Goal: Transaction & Acquisition: Book appointment/travel/reservation

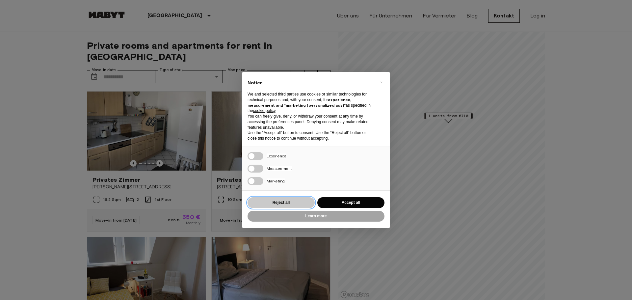
click at [283, 201] on button "Reject all" at bounding box center [280, 202] width 67 height 11
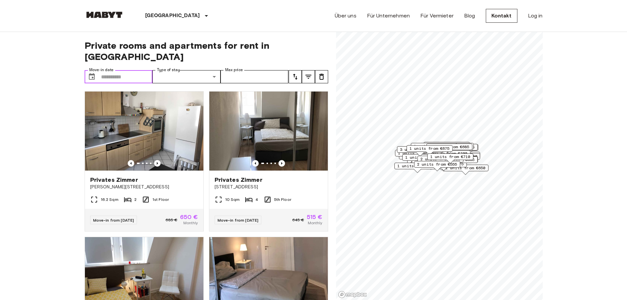
click at [116, 70] on input "Move-in date" at bounding box center [127, 76] width 52 height 13
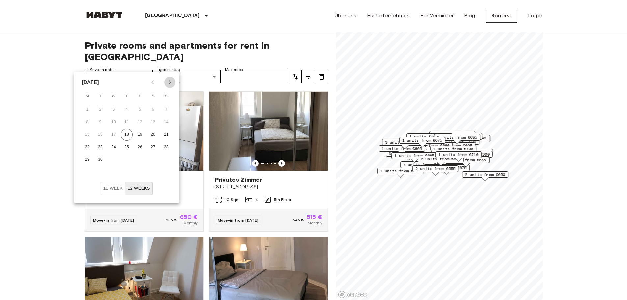
click at [165, 80] on button "Next month" at bounding box center [169, 82] width 11 height 11
click at [113, 108] on button "1" at bounding box center [114, 110] width 12 height 12
type input "**********"
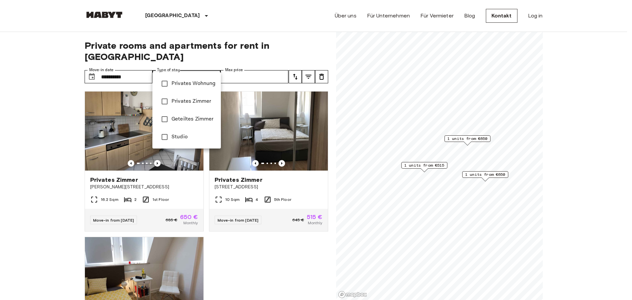
click at [231, 66] on div at bounding box center [316, 150] width 632 height 300
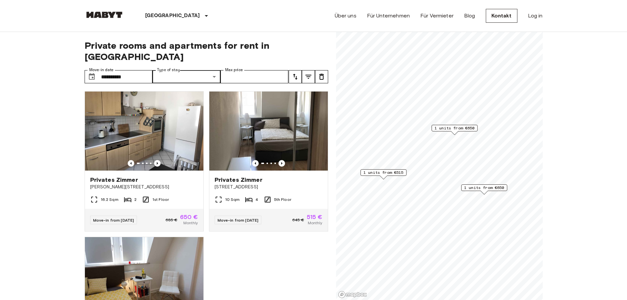
click at [457, 133] on div "Map marker" at bounding box center [454, 133] width 7 height 4
click at [158, 147] on img at bounding box center [144, 130] width 118 height 79
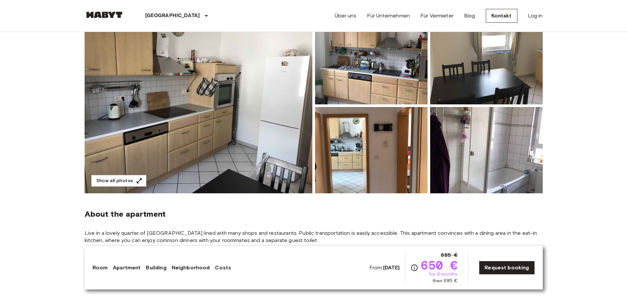
scroll to position [75, 0]
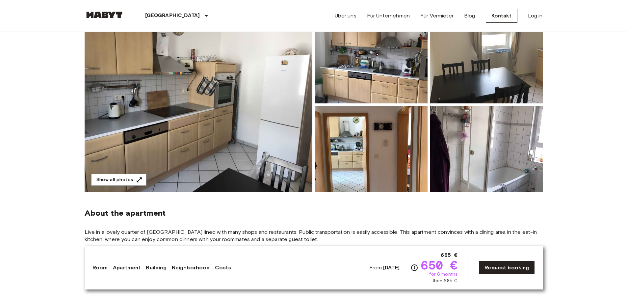
click at [492, 144] on img at bounding box center [486, 149] width 113 height 86
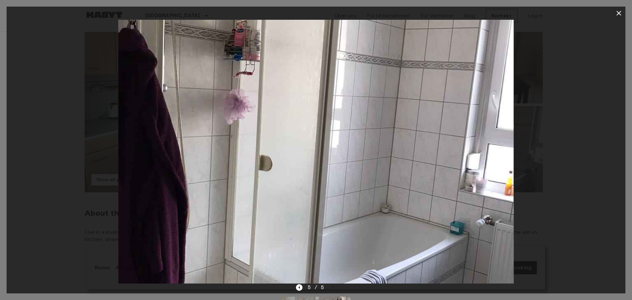
click at [620, 9] on button "button" at bounding box center [618, 13] width 13 height 13
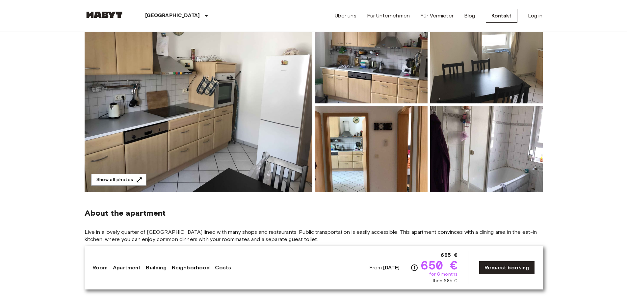
click at [256, 133] on img at bounding box center [199, 104] width 228 height 175
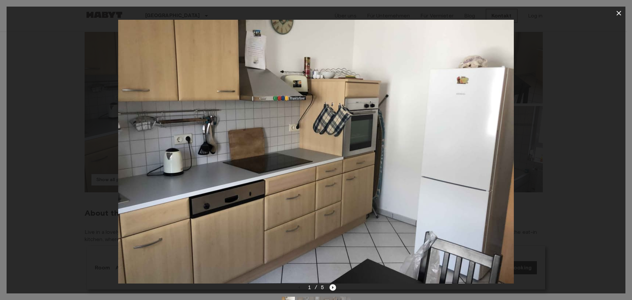
click at [331, 288] on icon "Next image" at bounding box center [332, 287] width 7 height 7
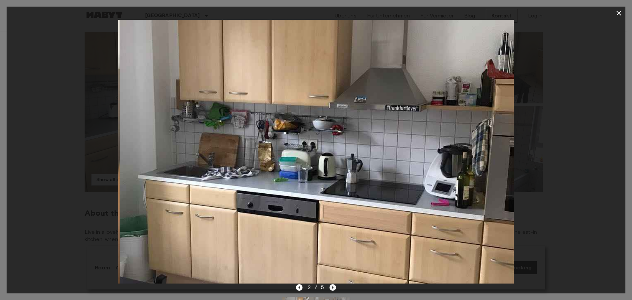
click at [331, 288] on icon "Next image" at bounding box center [332, 287] width 7 height 7
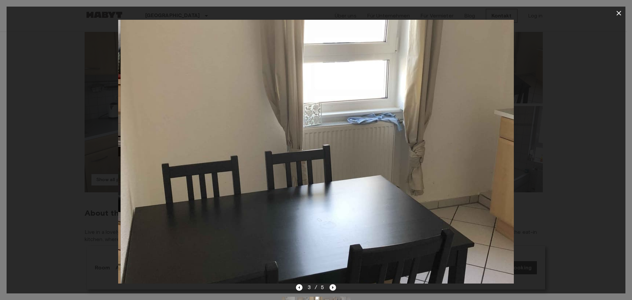
click at [331, 288] on icon "Next image" at bounding box center [332, 287] width 7 height 7
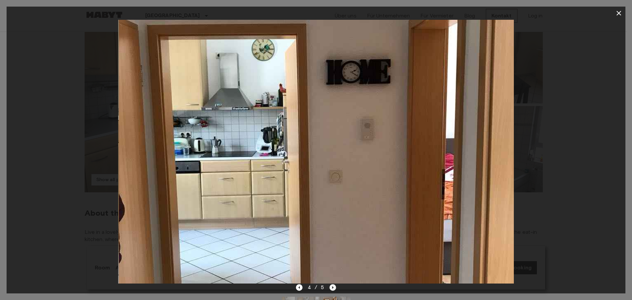
click at [331, 288] on icon "Next image" at bounding box center [332, 287] width 7 height 7
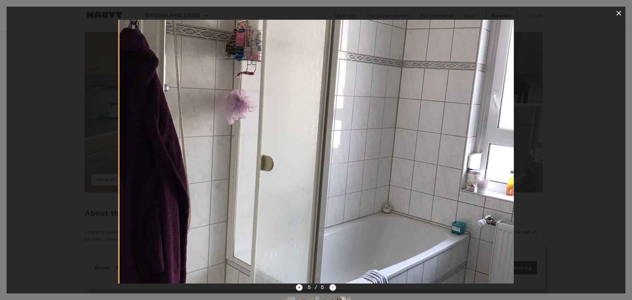
click at [331, 288] on div "5 / 5" at bounding box center [316, 287] width 40 height 8
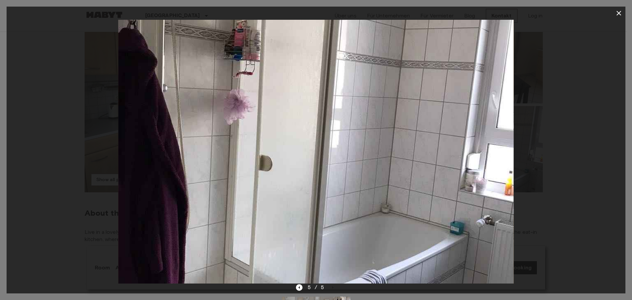
click at [619, 17] on button "button" at bounding box center [618, 13] width 13 height 13
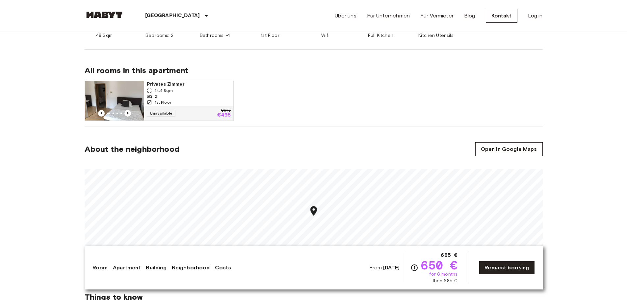
scroll to position [309, 0]
click at [129, 112] on icon "Previous image" at bounding box center [127, 113] width 7 height 7
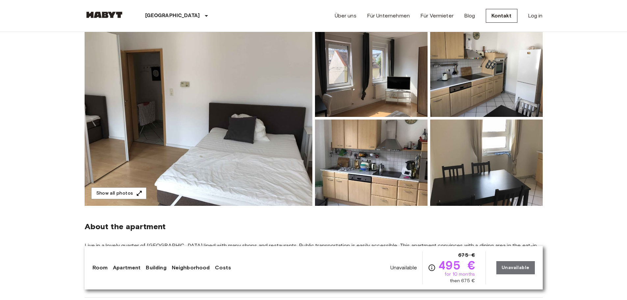
scroll to position [62, 0]
click at [125, 193] on button "Show all photos" at bounding box center [118, 193] width 55 height 12
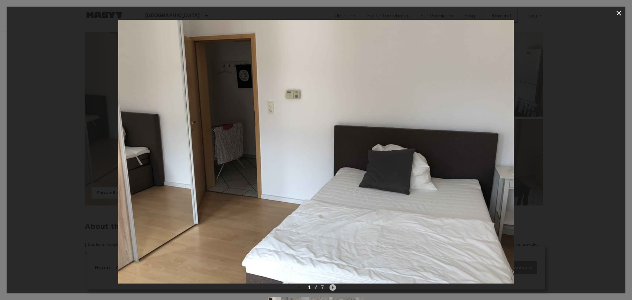
click at [330, 289] on icon "Next image" at bounding box center [332, 287] width 7 height 7
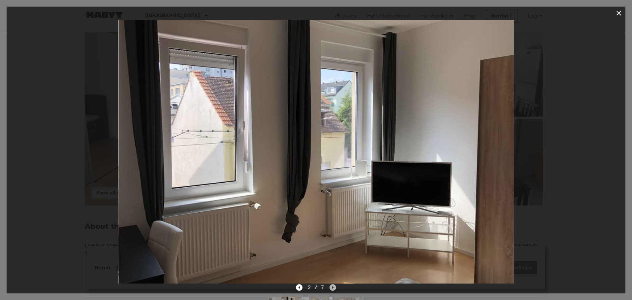
click at [330, 289] on icon "Next image" at bounding box center [332, 287] width 7 height 7
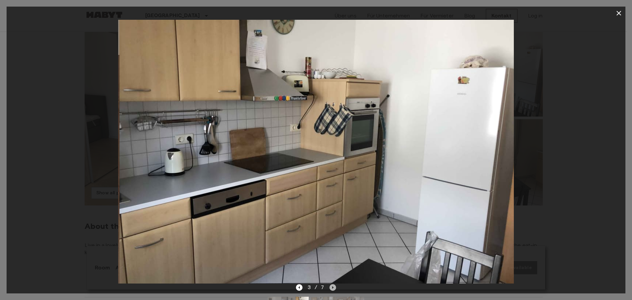
click at [330, 289] on icon "Next image" at bounding box center [332, 287] width 7 height 7
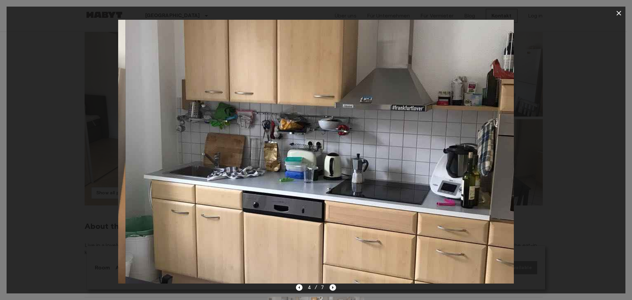
click at [330, 289] on icon "Next image" at bounding box center [332, 287] width 7 height 7
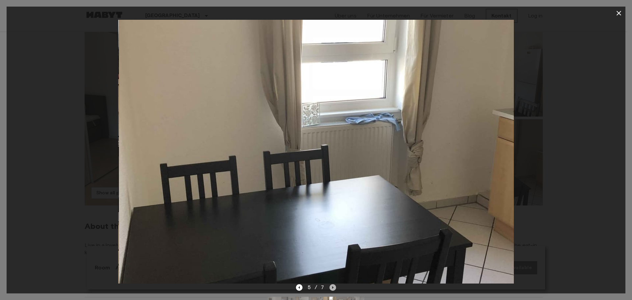
click at [330, 289] on icon "Next image" at bounding box center [332, 287] width 7 height 7
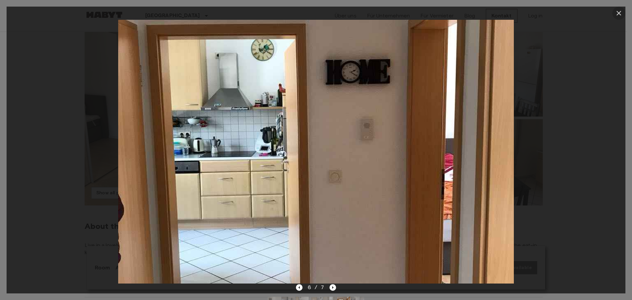
click at [617, 12] on icon "button" at bounding box center [619, 13] width 8 height 8
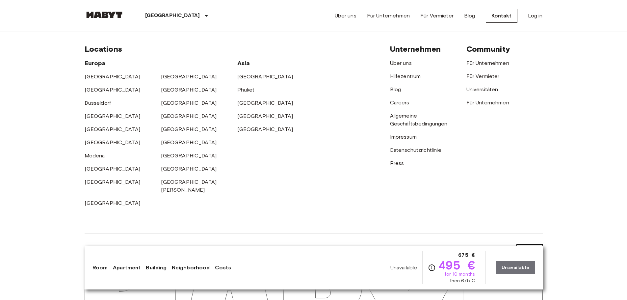
scroll to position [1425, 0]
